Goal: Transaction & Acquisition: Purchase product/service

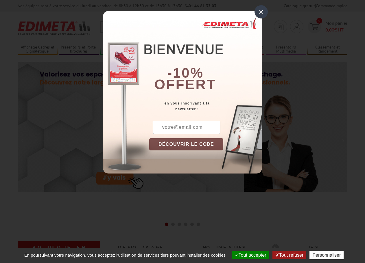
click at [258, 10] on div "×" at bounding box center [260, 11] width 13 height 13
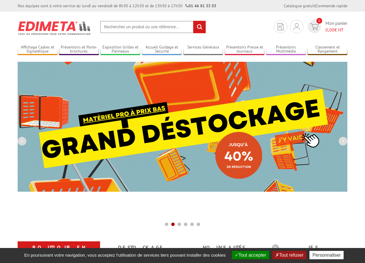
click at [132, 26] on input "text" at bounding box center [153, 27] width 106 height 12
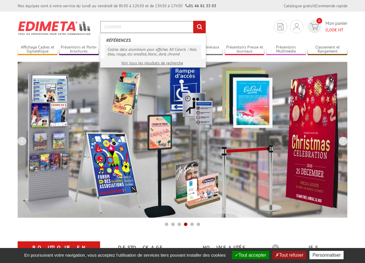
type input "21830NR"
click at [134, 52] on link "Cadres déco aluminium pour affiches A0 Coloris : Noir, bleu, rouge, alu anodisé…" at bounding box center [153, 51] width 97 height 13
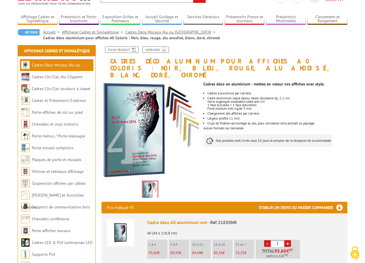
scroll to position [59, 0]
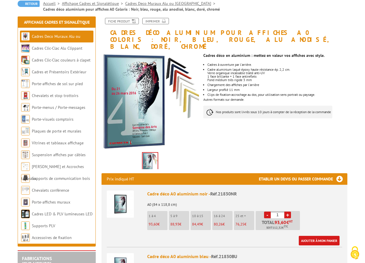
click at [287, 212] on link "+" at bounding box center [287, 215] width 7 height 7
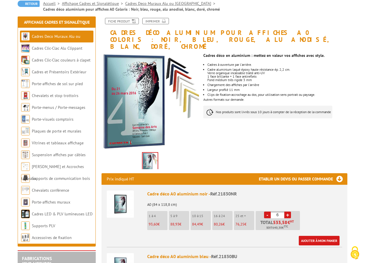
click at [287, 212] on link "+" at bounding box center [287, 215] width 7 height 7
type input "10"
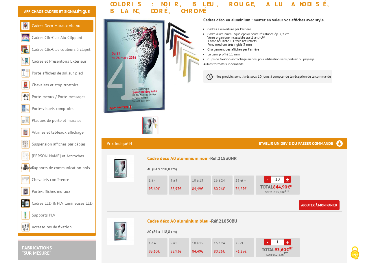
scroll to position [118, 0]
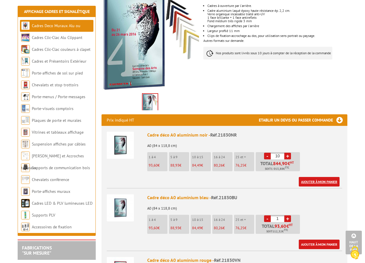
click at [317, 177] on link "Ajouter à mon panier" at bounding box center [319, 182] width 41 height 10
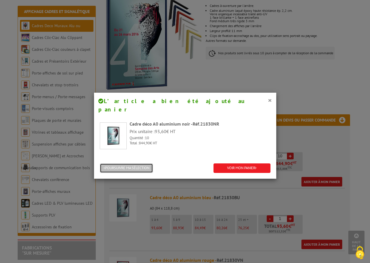
click at [124, 164] on button "POURSUIVRE MA SÉLECTION" at bounding box center [126, 169] width 53 height 10
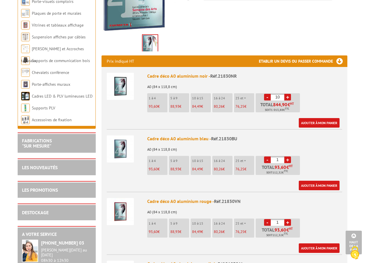
scroll to position [0, 0]
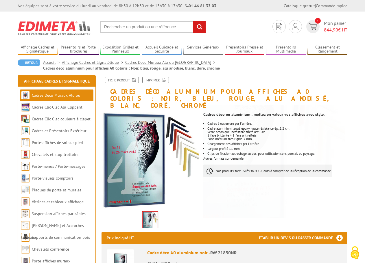
click at [126, 28] on input "text" at bounding box center [153, 27] width 106 height 12
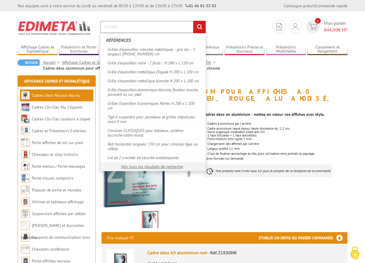
type input "250005"
click at [193, 21] on input "rechercher" at bounding box center [199, 27] width 12 height 12
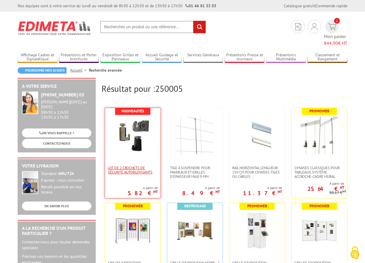
click at [130, 166] on span "Lot de 2 crochets de sécurité autobloquants" at bounding box center [133, 170] width 50 height 9
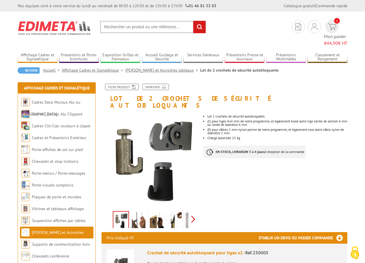
click at [194, 209] on div "Previous Next" at bounding box center [149, 219] width 97 height 20
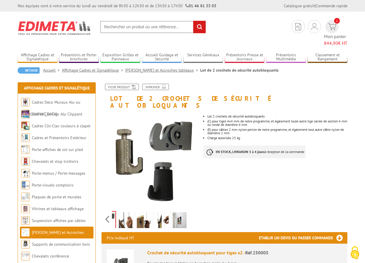
click at [124, 213] on img at bounding box center [126, 222] width 14 height 18
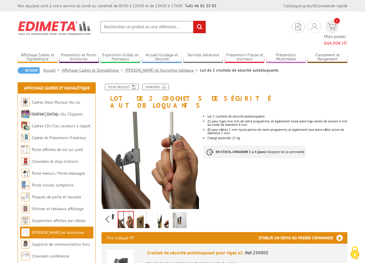
click at [143, 213] on img at bounding box center [144, 222] width 14 height 18
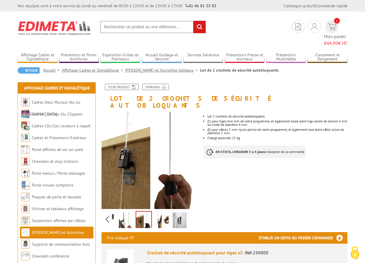
click at [163, 213] on img at bounding box center [162, 222] width 14 height 18
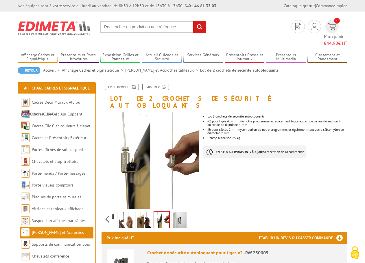
click at [179, 213] on img at bounding box center [180, 222] width 14 height 18
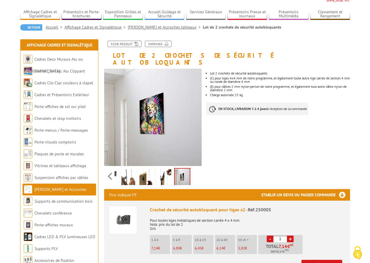
scroll to position [59, 0]
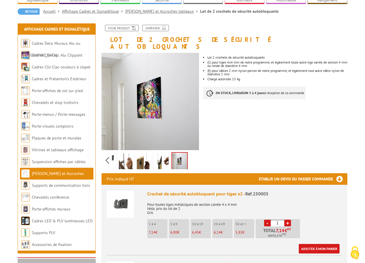
click at [288, 220] on link "+" at bounding box center [287, 223] width 7 height 7
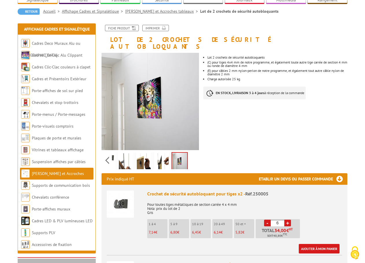
click at [288, 220] on link "+" at bounding box center [287, 223] width 7 height 7
type input "10"
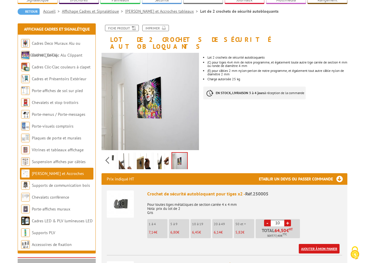
click at [315, 244] on link "Ajouter à mon panier" at bounding box center [319, 249] width 41 height 10
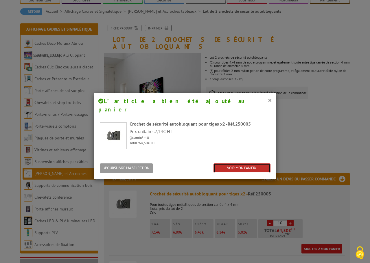
click at [231, 164] on link "VOIR MON PANIER" at bounding box center [241, 169] width 57 height 10
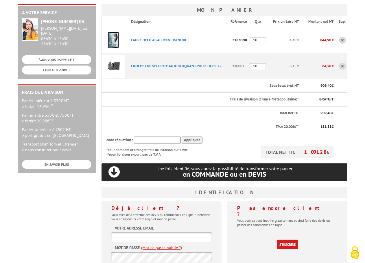
scroll to position [118, 0]
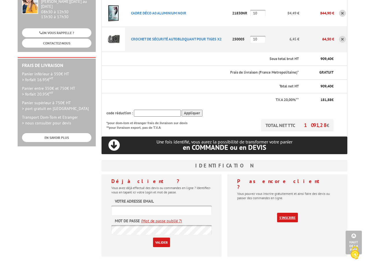
click at [287, 213] on link "S'inscrire" at bounding box center [287, 218] width 21 height 10
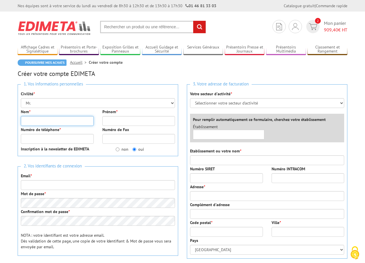
click at [48, 120] on input "Nom *" at bounding box center [57, 121] width 73 height 10
type input "RETER"
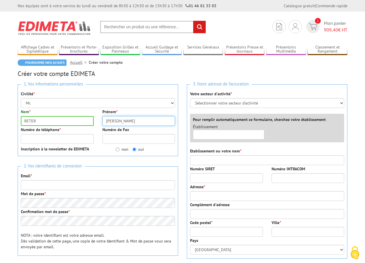
type input "[PERSON_NAME]"
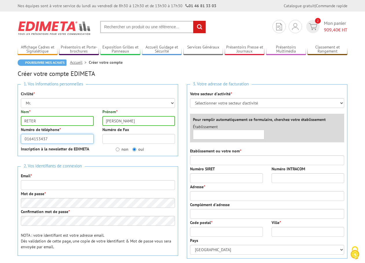
type input "0164153437"
click at [118, 149] on input "non" at bounding box center [118, 150] width 4 height 4
radio input "true"
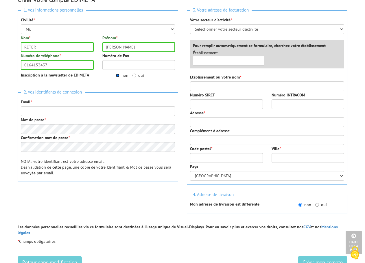
scroll to position [59, 0]
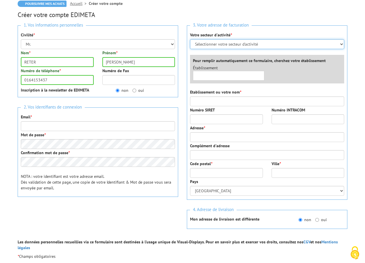
click at [340, 43] on select "Sélectionner votre secteur d'activité Administrations et collectivités Magasins…" at bounding box center [267, 44] width 154 height 10
select select "876"
click option "Administrations et collectivités" at bounding box center [0, 0] width 0 height 0
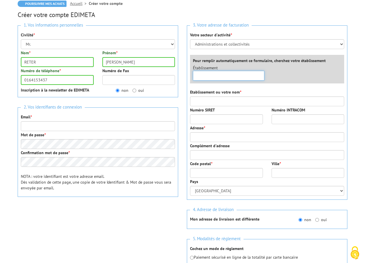
click at [233, 74] on input "text" at bounding box center [228, 76] width 71 height 10
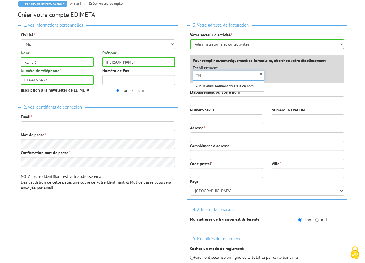
type input "C"
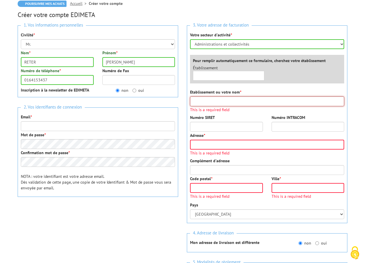
click at [214, 102] on input "Etablissement ou votre nom *" at bounding box center [267, 102] width 154 height 10
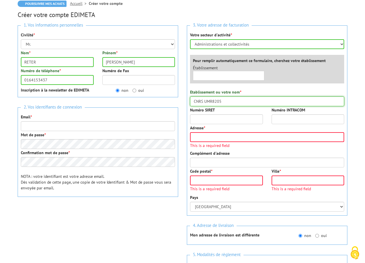
type input "CNRS UMR8205"
click at [207, 120] on input "Numéro SIRET" at bounding box center [226, 119] width 73 height 10
type input "18008901303720"
click at [284, 119] on input "Numéro INTRACOM" at bounding box center [307, 119] width 73 height 10
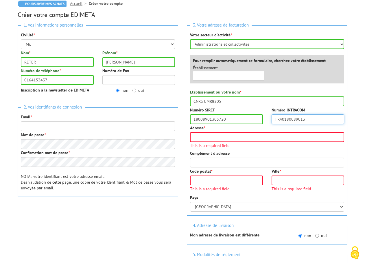
type input "FR40180089013"
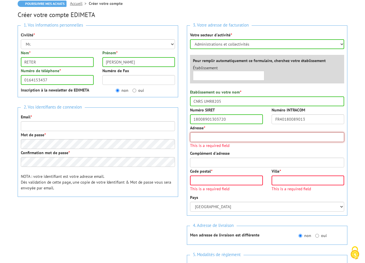
click at [270, 135] on input "Adresse *" at bounding box center [267, 137] width 154 height 10
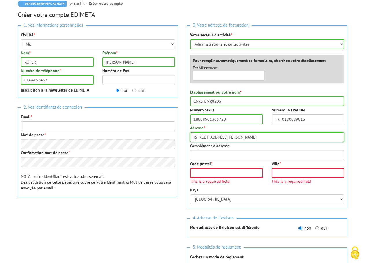
type input "2 RUE JEAN ZAY"
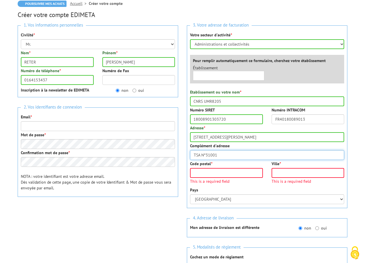
type input "TSA N°31001"
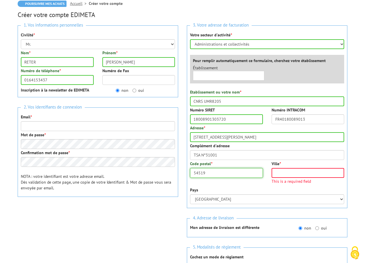
type input "54519"
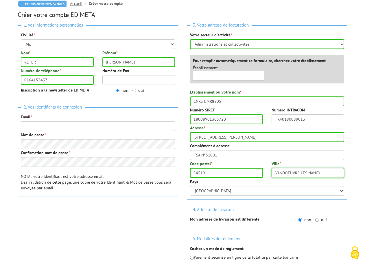
scroll to position [118, 0]
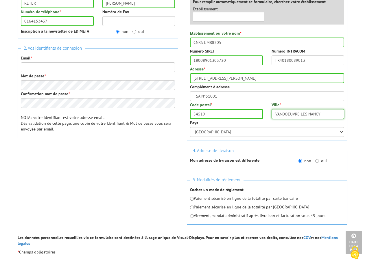
type input "VANDOEUVRE LES NANCY"
click at [316, 162] on input "oui" at bounding box center [317, 161] width 4 height 4
radio input "true"
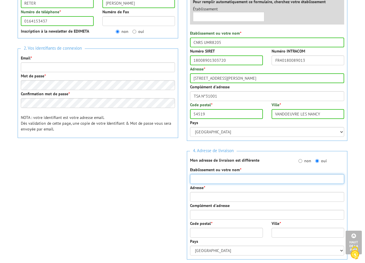
click at [259, 180] on input "Etablissement ou votre nom *" at bounding box center [267, 179] width 154 height 10
type input "ECOLE NATIONALE DES PONTS ET CHAUSSEES"
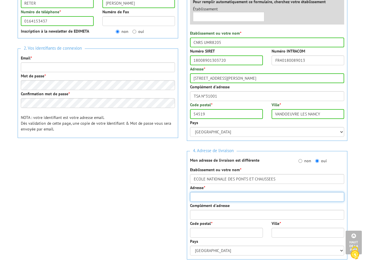
click at [249, 197] on input "Adresse *" at bounding box center [267, 197] width 154 height 10
type input "[STREET_ADDRESS][PERSON_NAME]"
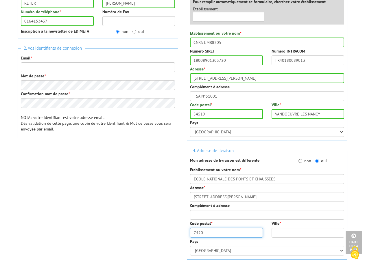
click at [195, 233] on input "7420" at bounding box center [226, 233] width 73 height 10
type input "77420"
click at [275, 232] on input "Ville *" at bounding box center [307, 233] width 73 height 10
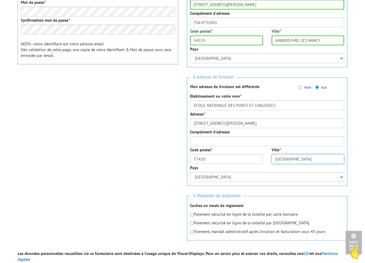
scroll to position [295, 0]
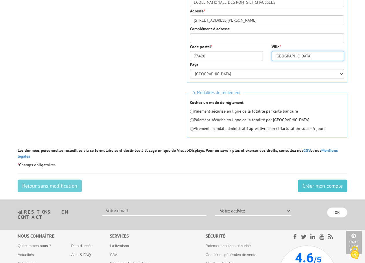
type input "CHAMPS SUR MARNE"
click at [311, 180] on input "Créer mon compte" at bounding box center [322, 186] width 49 height 13
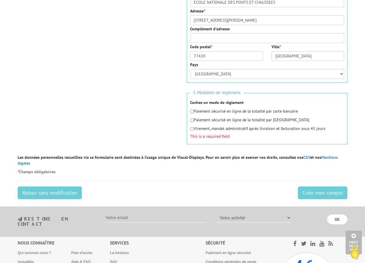
scroll to position [74, 0]
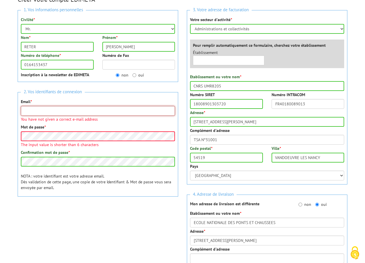
click at [29, 108] on input "Email *" at bounding box center [98, 111] width 154 height 10
type input "[EMAIL_ADDRESS][DOMAIN_NAME]"
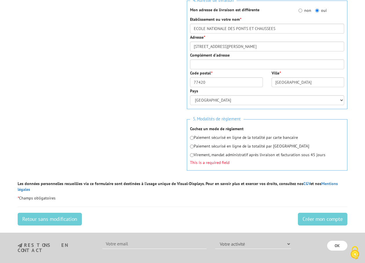
scroll to position [310, 0]
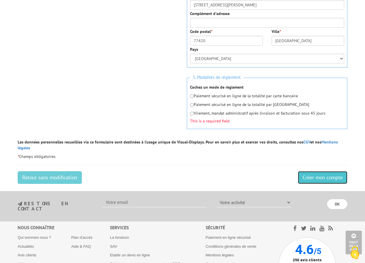
click at [315, 171] on input "Créer mon compte" at bounding box center [322, 177] width 49 height 13
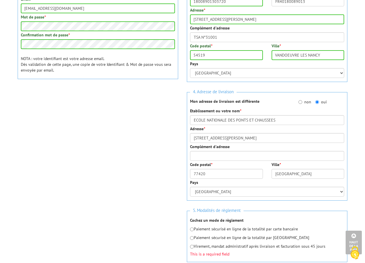
scroll to position [59, 0]
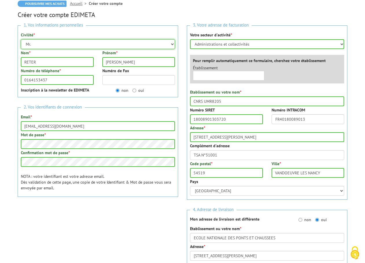
click at [21, 39] on select "Mr. Mme. Mlle." at bounding box center [98, 44] width 154 height 10
select select "Mme."
click option "Mme." at bounding box center [0, 0] width 0 height 0
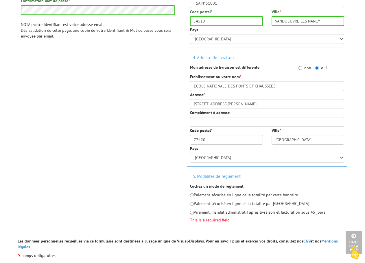
scroll to position [236, 0]
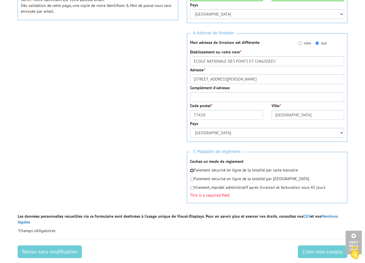
click at [193, 170] on input "radio" at bounding box center [192, 171] width 4 height 4
radio input "true"
click at [327, 246] on input "Créer mon compte" at bounding box center [322, 252] width 49 height 13
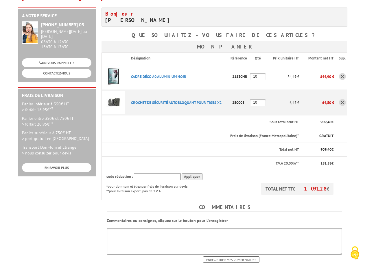
scroll to position [118, 0]
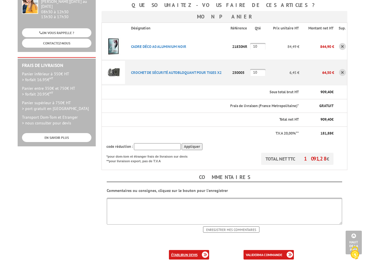
click at [186, 253] on b "un devis" at bounding box center [190, 255] width 14 height 4
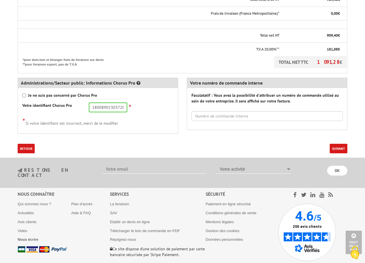
scroll to position [253, 0]
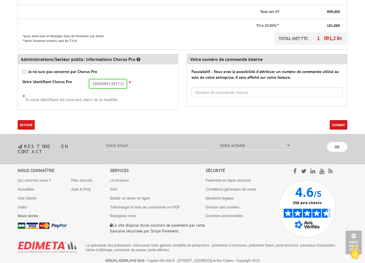
click at [336, 125] on button "Suivant" at bounding box center [339, 125] width 18 height 10
